Goal: Task Accomplishment & Management: Use online tool/utility

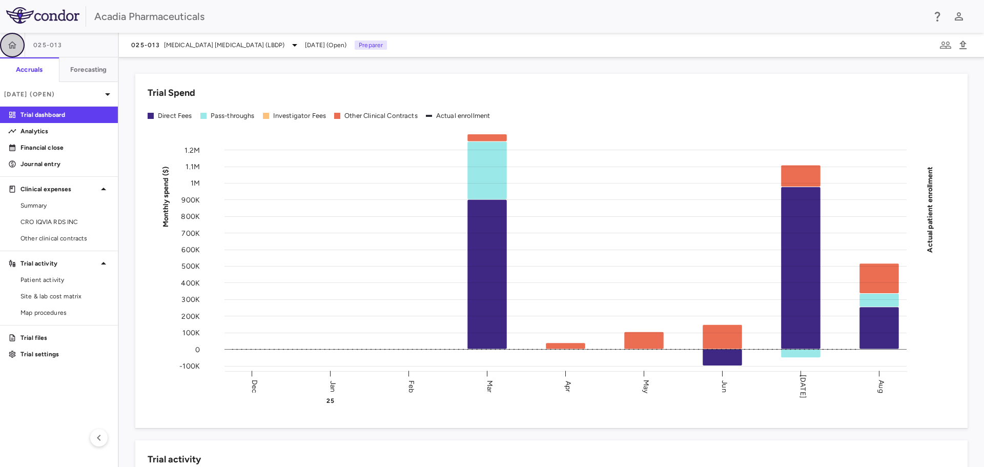
click at [6, 45] on button "button" at bounding box center [12, 45] width 25 height 25
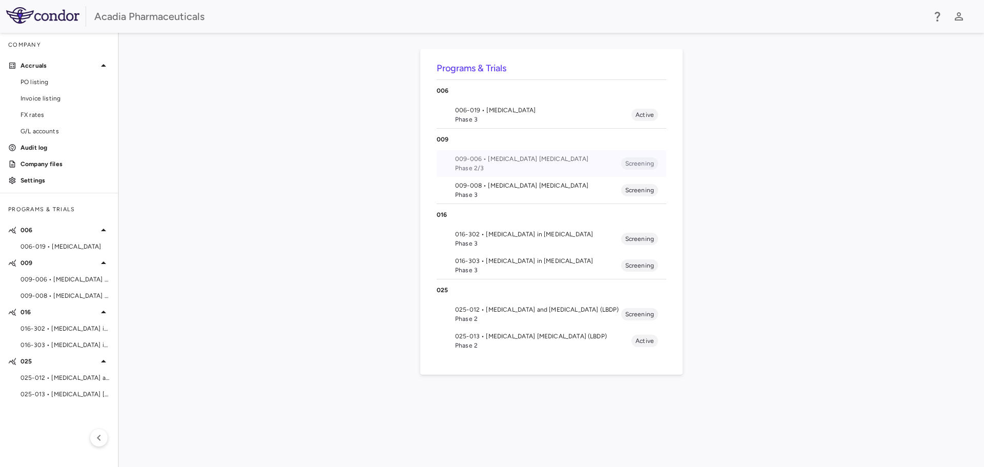
click at [507, 158] on span "009-006 • Alzheimer's Disease Psychosis" at bounding box center [538, 158] width 166 height 9
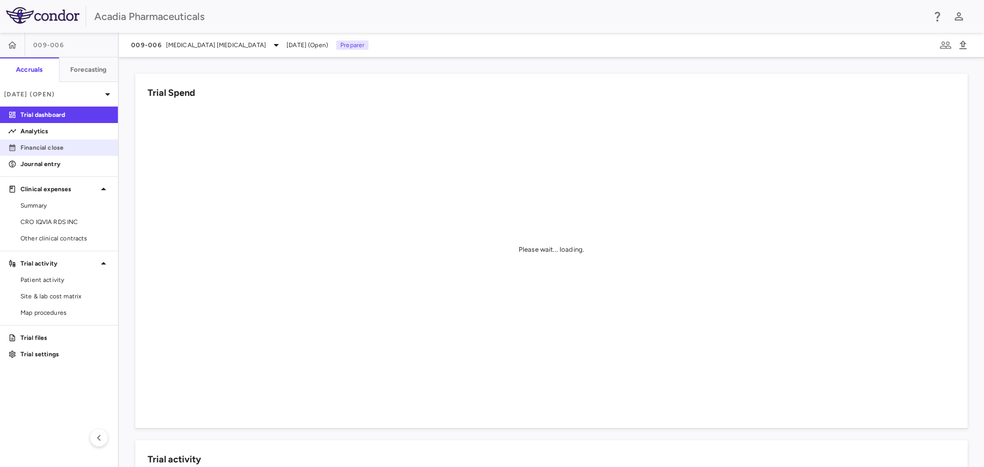
click at [61, 145] on p "Financial close" at bounding box center [65, 147] width 89 height 9
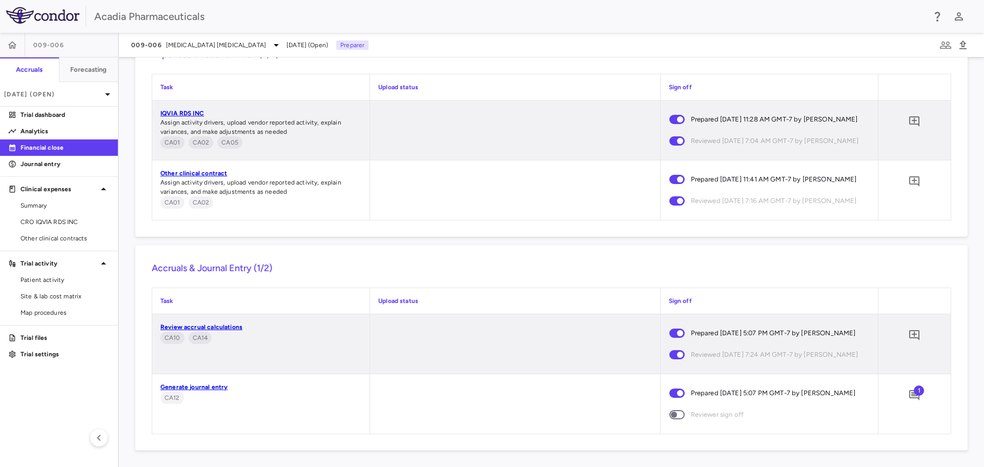
scroll to position [1802, 0]
click at [914, 386] on span "1" at bounding box center [919, 391] width 10 height 10
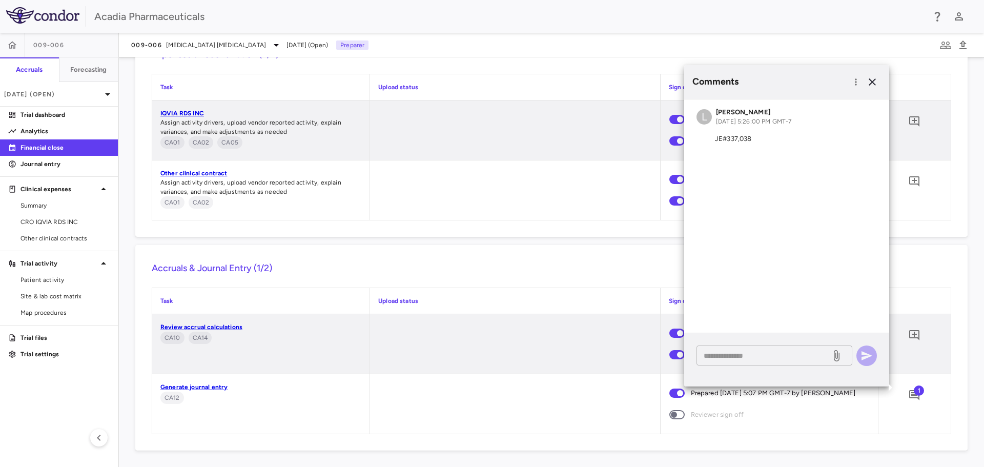
click at [776, 354] on textarea at bounding box center [764, 355] width 120 height 11
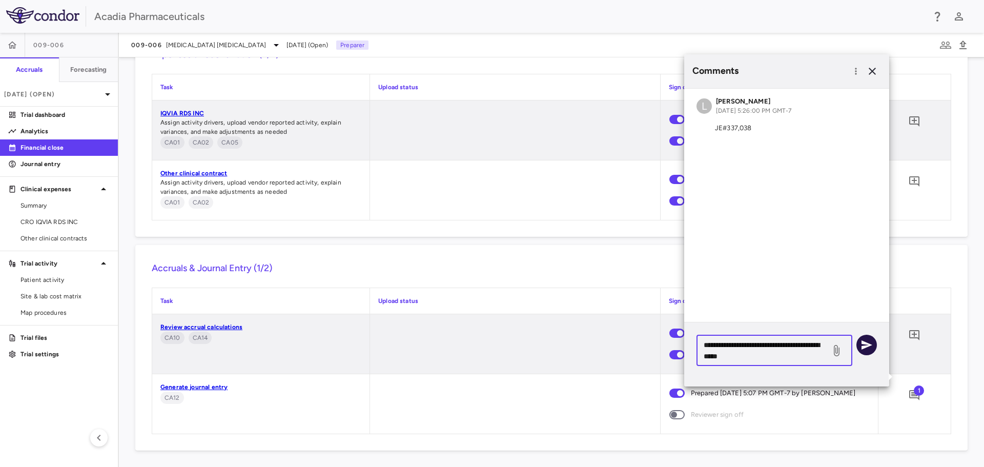
type textarea "**********"
click at [872, 350] on icon "button" at bounding box center [867, 345] width 12 height 12
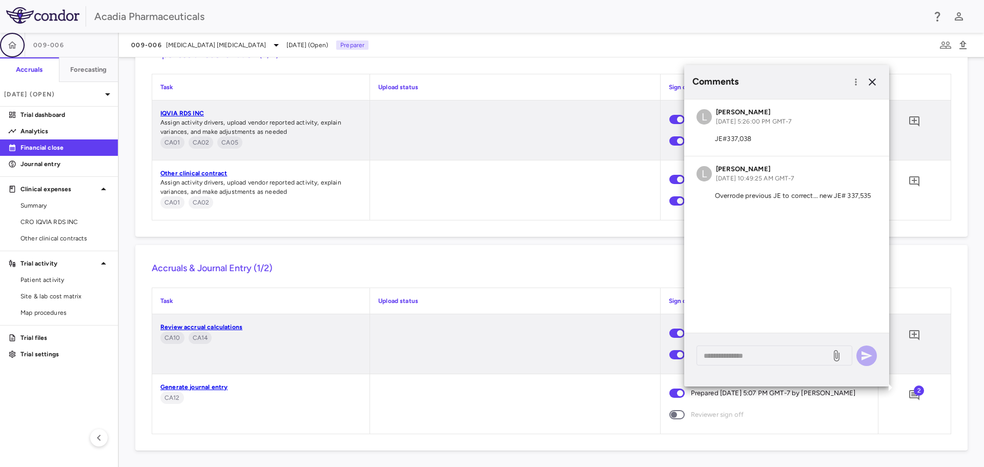
click at [13, 46] on icon "button" at bounding box center [12, 44] width 9 height 7
